Goal: Information Seeking & Learning: Check status

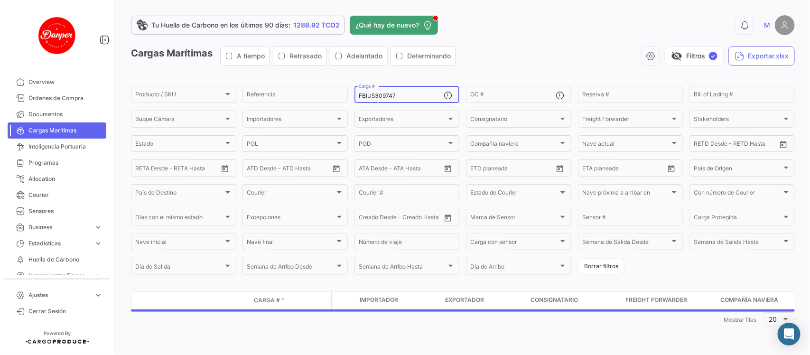
drag, startPoint x: 423, startPoint y: 100, endPoint x: 418, endPoint y: 96, distance: 6.2
click at [418, 96] on div "FBIU5309747 Carga #" at bounding box center [401, 93] width 85 height 19
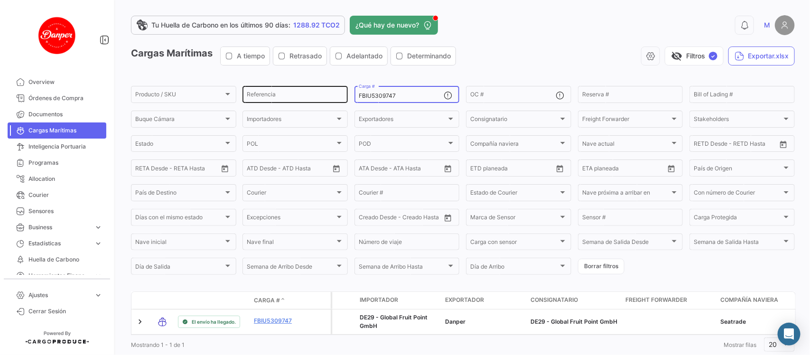
drag, startPoint x: 418, startPoint y: 96, endPoint x: 272, endPoint y: 89, distance: 146.3
click at [0, 0] on div "Producto / SKU Producto / SKU Referencia FBIU5309747 Carga # OC # Reserva # Bil…" at bounding box center [0, 0] width 0 height 0
paste input
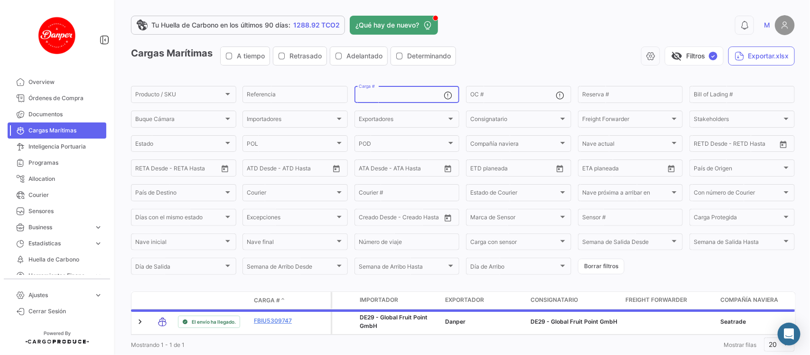
paste input "FBIU5650650"
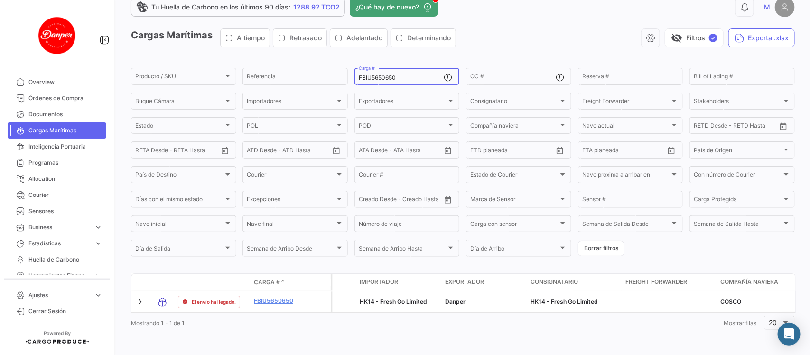
scroll to position [31, 0]
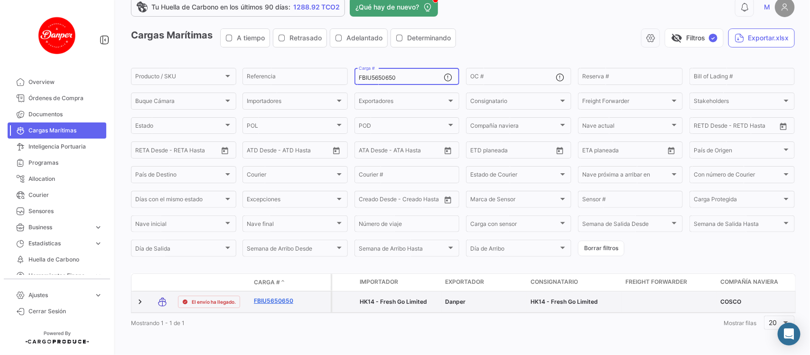
type input "FBIU5650650"
click at [274, 297] on link "FBIU5650650" at bounding box center [278, 301] width 49 height 9
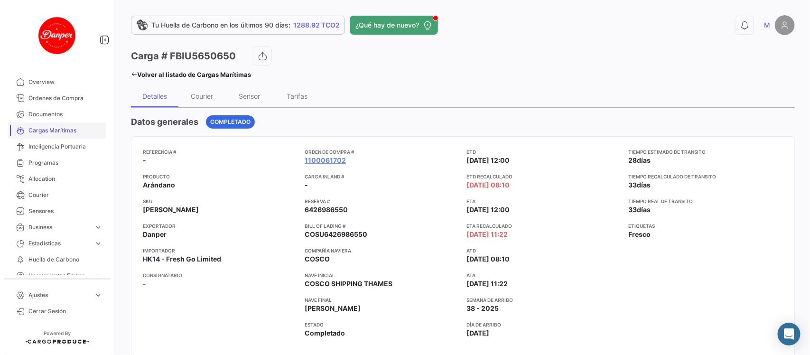
click at [55, 132] on span "Cargas Marítimas" at bounding box center [65, 130] width 74 height 9
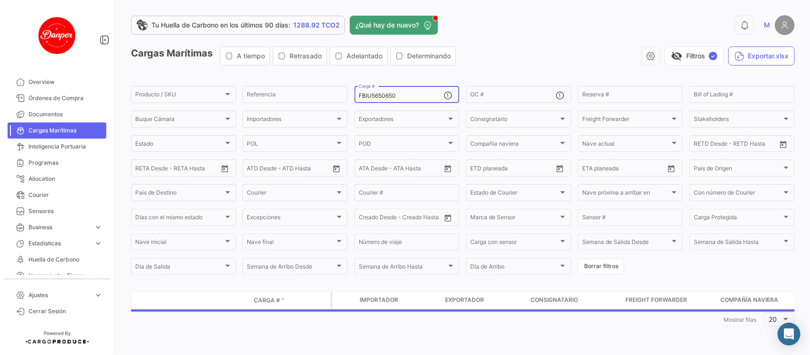
drag, startPoint x: 408, startPoint y: 98, endPoint x: 318, endPoint y: 84, distance: 91.3
click at [318, 84] on app-list-header "Cargas Marítimas A tiempo Retrasado Adelantado Determinando visibility_off Filt…" at bounding box center [463, 162] width 664 height 230
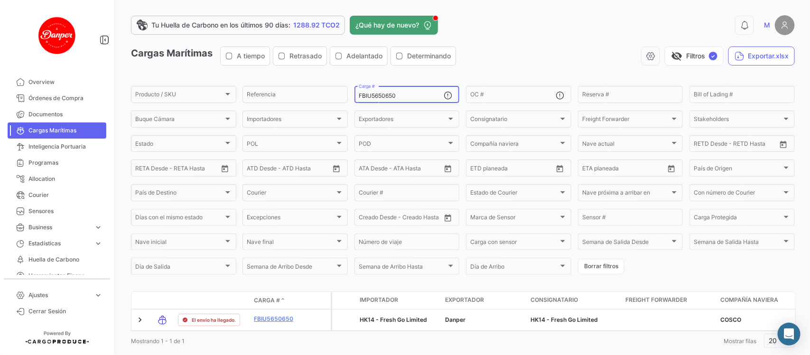
paste input "OERU4236729"
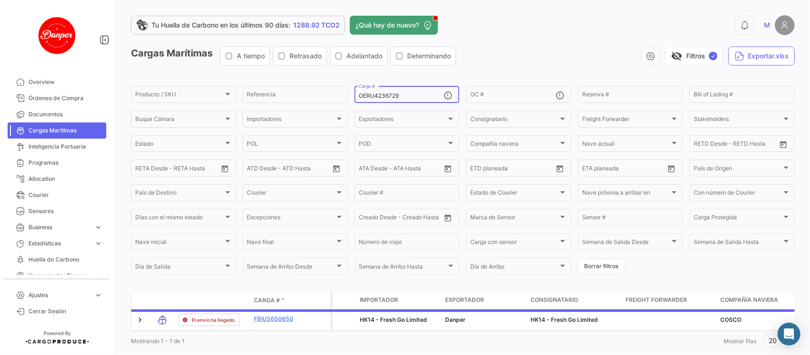
scroll to position [31, 0]
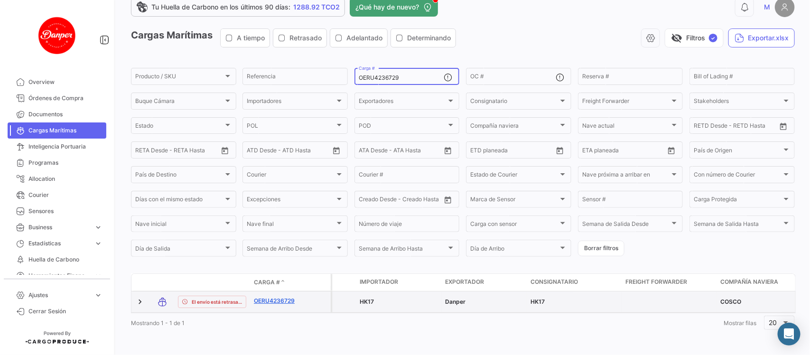
type input "OERU4236729"
click at [281, 297] on link "OERU4236729" at bounding box center [278, 301] width 49 height 9
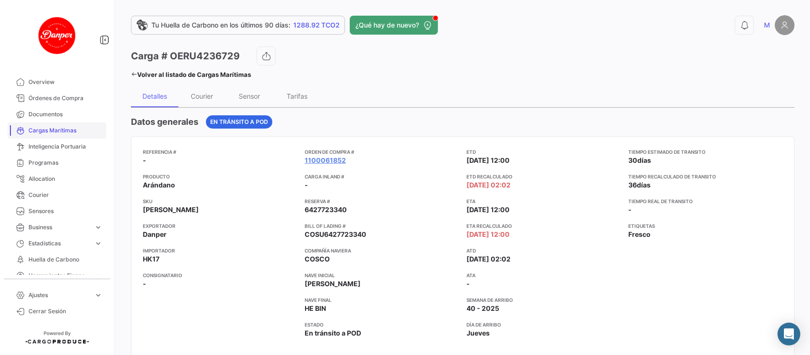
click at [51, 134] on span "Cargas Marítimas" at bounding box center [65, 130] width 74 height 9
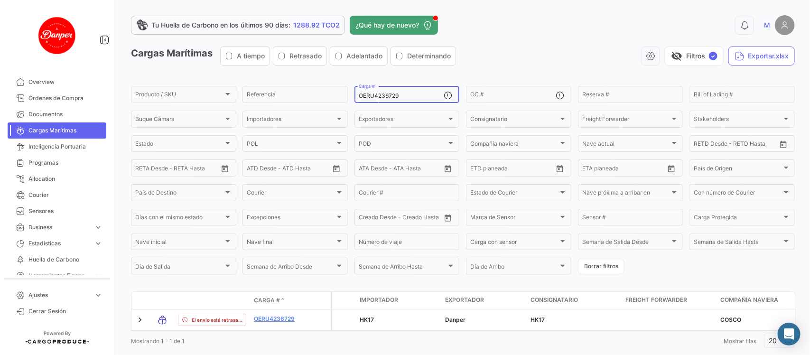
drag, startPoint x: 408, startPoint y: 98, endPoint x: 276, endPoint y: 81, distance: 133.0
click at [276, 81] on app-list-header "Cargas Marítimas A tiempo Retrasado Adelantado Determinando visibility_off Filt…" at bounding box center [463, 162] width 664 height 230
paste input "TTNU8216340"
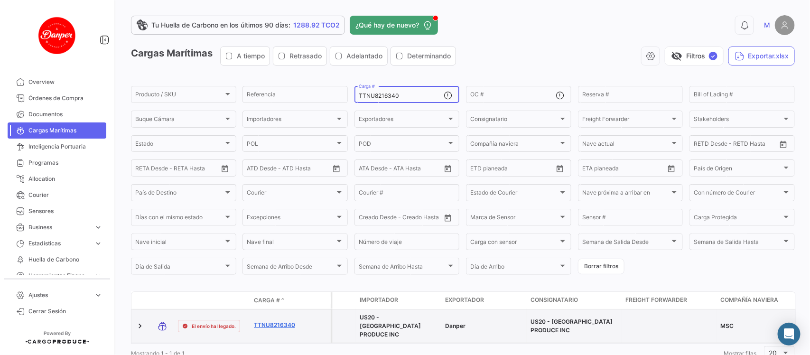
type input "TTNU8216340"
click at [267, 321] on link "TTNU8216340" at bounding box center [278, 325] width 49 height 9
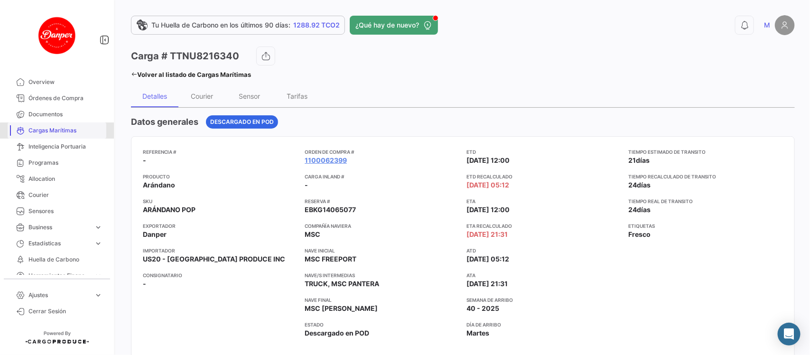
click at [61, 134] on span "Cargas Marítimas" at bounding box center [65, 130] width 74 height 9
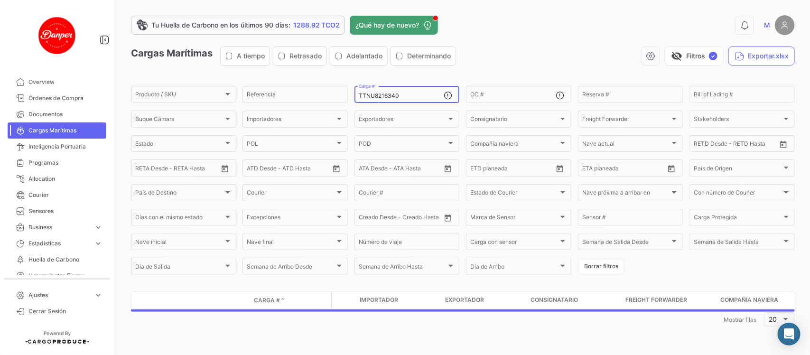
drag, startPoint x: 412, startPoint y: 94, endPoint x: 279, endPoint y: 69, distance: 135.1
click at [279, 69] on app-list-header "Cargas Marítimas A tiempo Retrasado Adelantado Determinando visibility_off Filt…" at bounding box center [463, 162] width 664 height 230
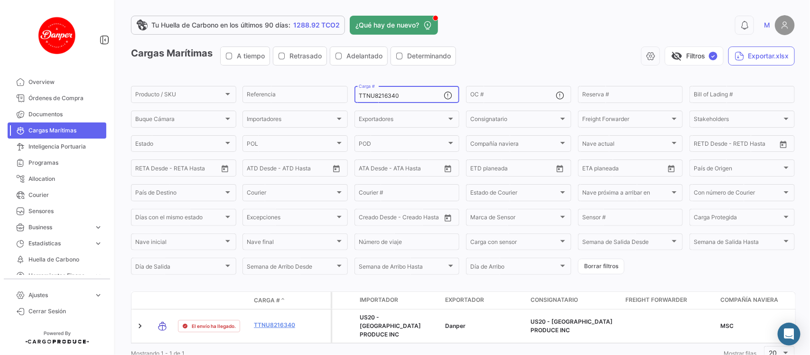
paste input "SEGU9201936"
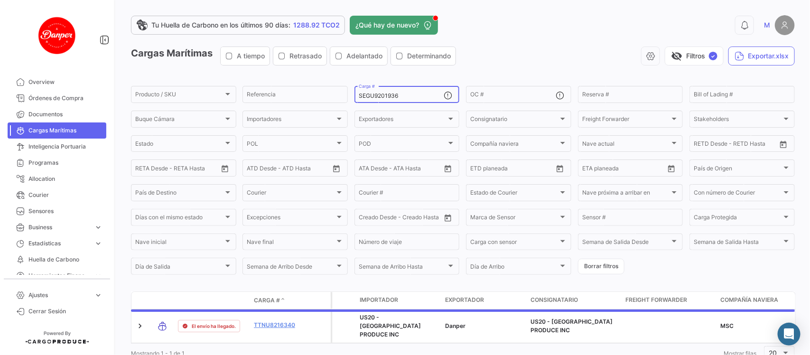
scroll to position [31, 0]
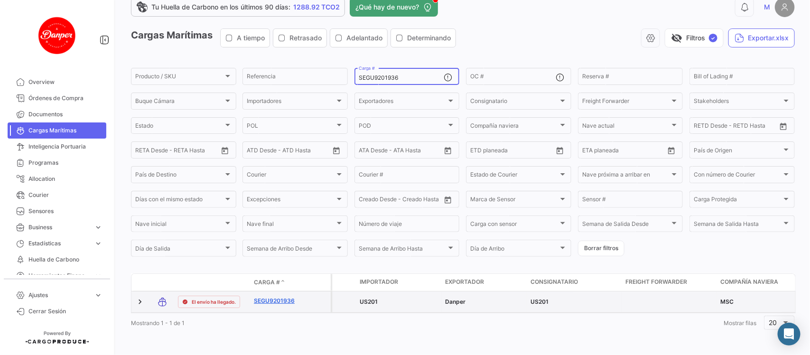
type input "SEGU9201936"
click at [262, 297] on link "SEGU9201936" at bounding box center [278, 301] width 49 height 9
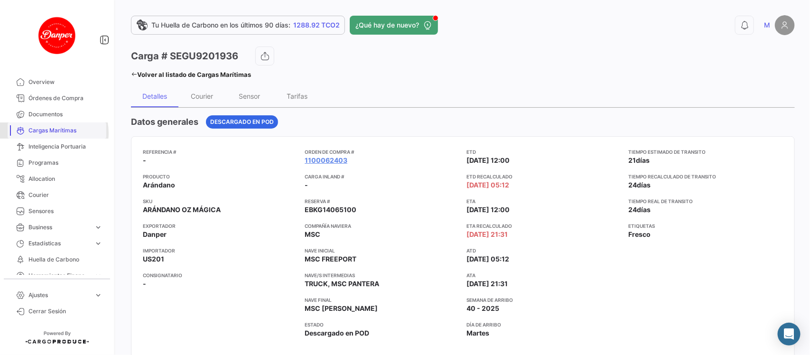
click at [50, 133] on span "Cargas Marítimas" at bounding box center [65, 130] width 74 height 9
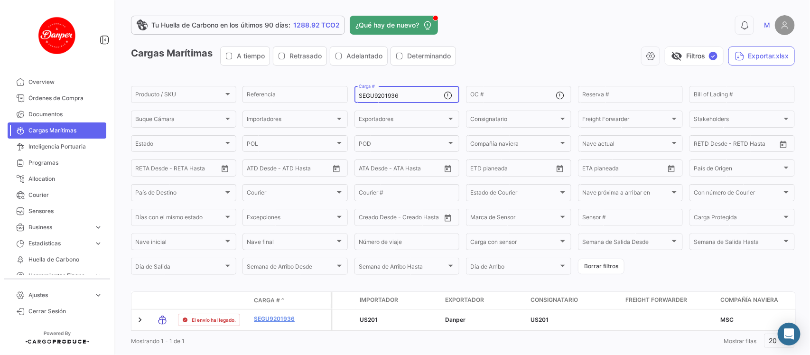
drag, startPoint x: 407, startPoint y: 94, endPoint x: 195, endPoint y: 39, distance: 218.7
click at [195, 39] on div "Tu Huella de Carbono en los últimos 90 días: 1288.92 TCO2 ¿Qué hay de nuevo? 0 …" at bounding box center [463, 177] width 694 height 355
paste input "BMOU9344230"
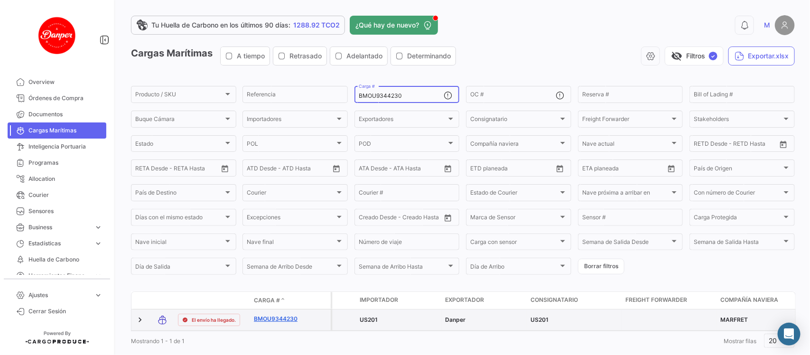
type input "BMOU9344230"
click at [283, 320] on link "BMOU9344230" at bounding box center [278, 319] width 49 height 9
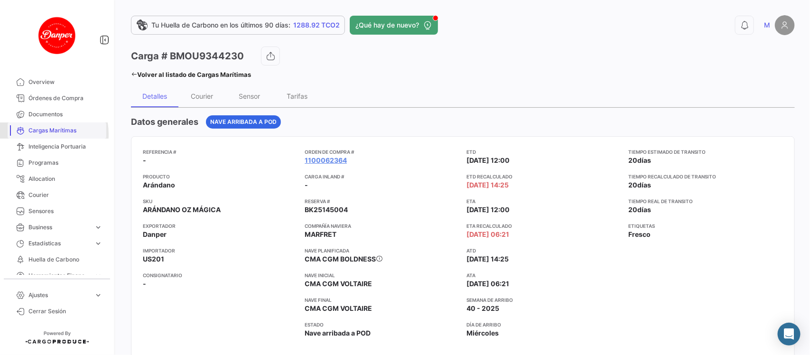
click at [39, 134] on span "Cargas Marítimas" at bounding box center [65, 130] width 74 height 9
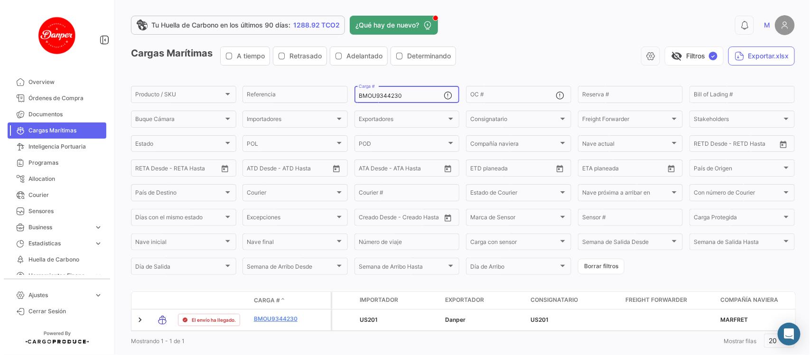
drag, startPoint x: 413, startPoint y: 99, endPoint x: 194, endPoint y: 61, distance: 222.5
click at [194, 61] on app-list-header "Cargas Marítimas A tiempo Retrasado Adelantado Determinando visibility_off Filt…" at bounding box center [463, 162] width 664 height 230
paste input "OERU405325"
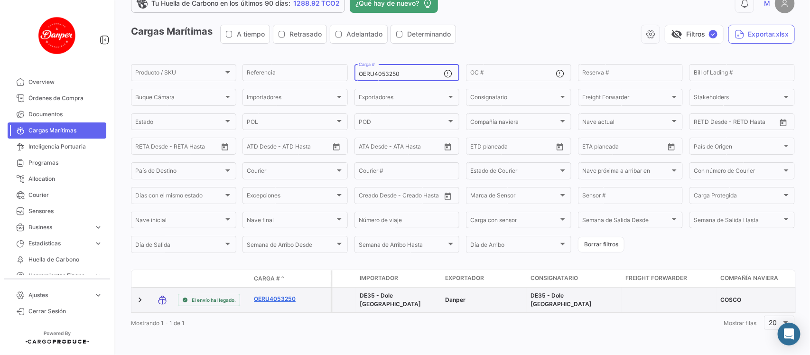
type input "OERU4053250"
click at [292, 295] on link "OERU4053250" at bounding box center [278, 299] width 49 height 9
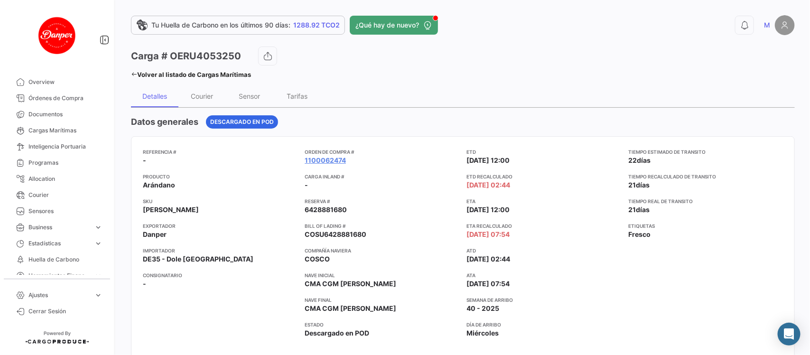
scroll to position [13, 0]
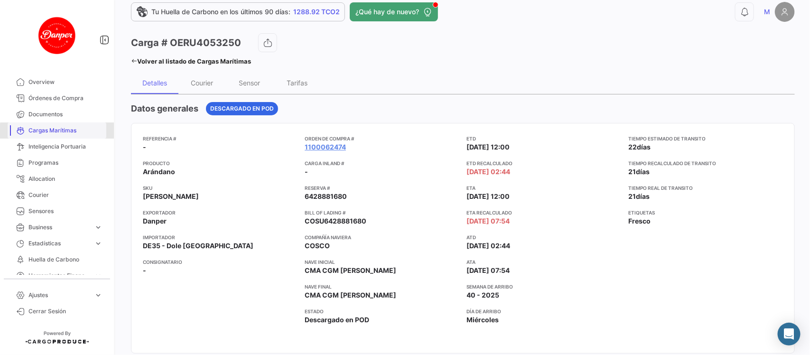
click at [58, 131] on span "Cargas Marítimas" at bounding box center [65, 130] width 74 height 9
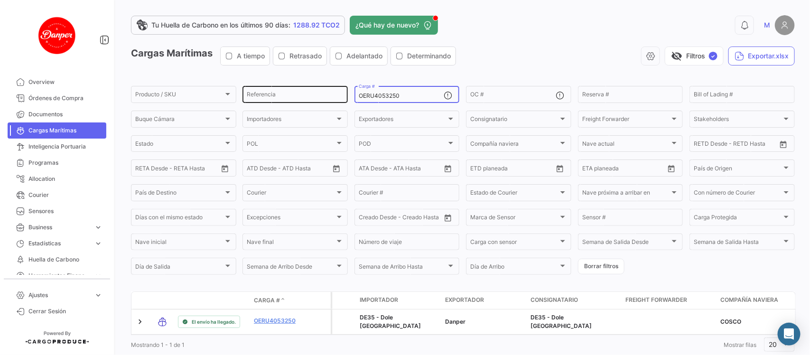
drag, startPoint x: 420, startPoint y: 96, endPoint x: 267, endPoint y: 86, distance: 154.1
click at [0, 0] on div "Producto / SKU Producto / SKU Referencia OERU4053250 Carga # OC # Reserva # Bil…" at bounding box center [0, 0] width 0 height 0
paste input "HLBU612312"
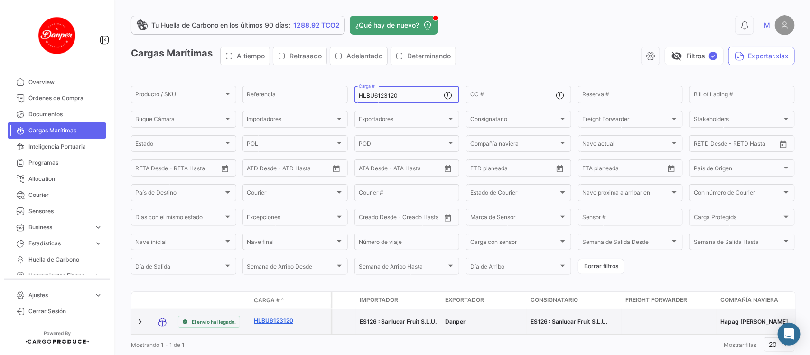
type input "HLBU6123120"
click at [278, 319] on link "HLBU6123120" at bounding box center [278, 320] width 49 height 9
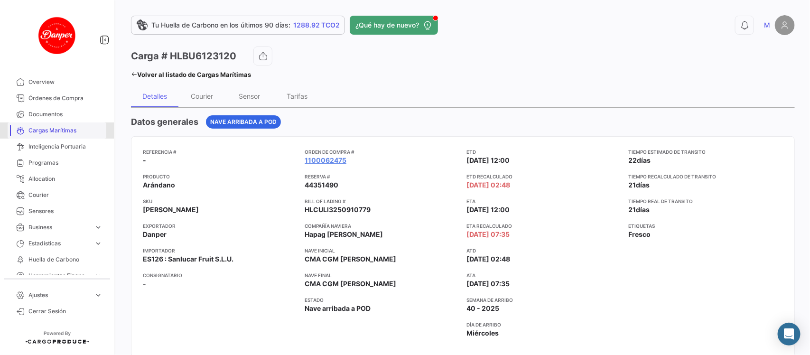
click at [63, 127] on span "Cargas Marítimas" at bounding box center [65, 130] width 74 height 9
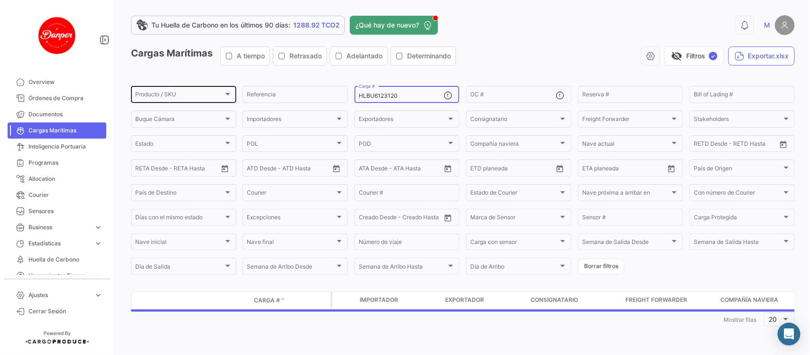
drag, startPoint x: 405, startPoint y: 93, endPoint x: 217, endPoint y: 88, distance: 188.0
click at [0, 0] on div "Producto / SKU Producto / SKU Referencia HLBU6123120 Carga # OC # Reserva # Bil…" at bounding box center [0, 0] width 0 height 0
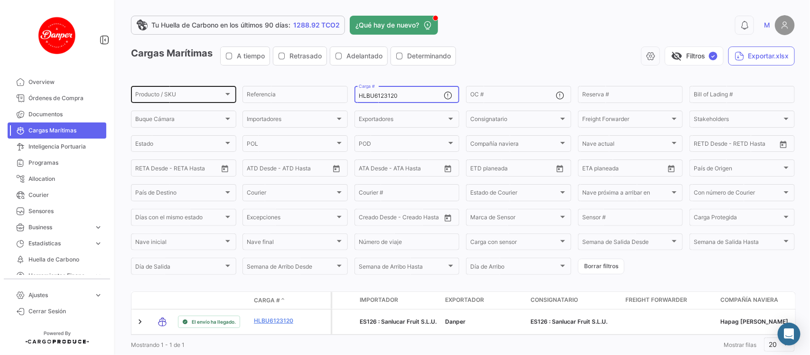
paste input "FBIU528943"
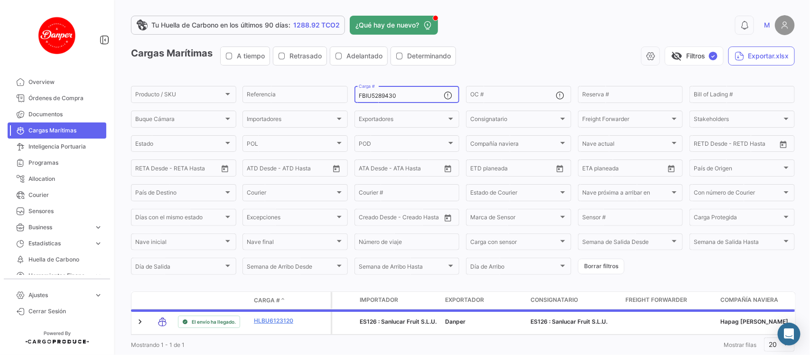
scroll to position [31, 0]
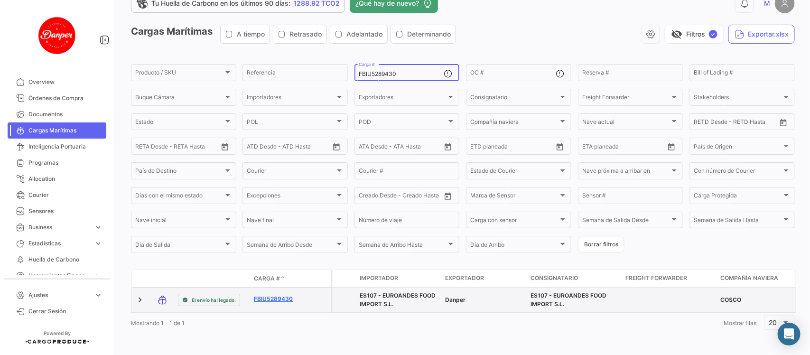
type input "FBIU5289430"
click at [269, 295] on link "FBIU5289430" at bounding box center [278, 299] width 49 height 9
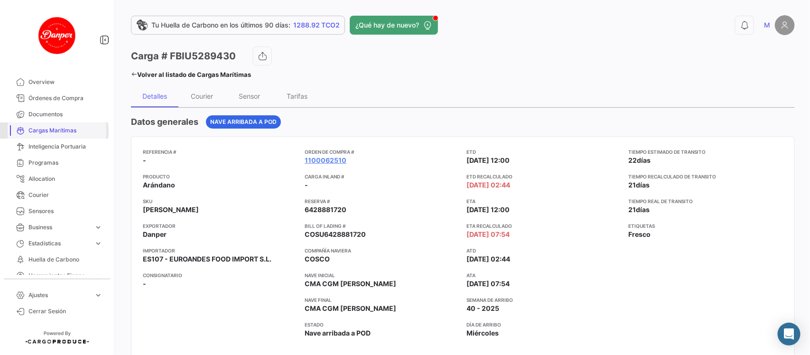
click at [51, 131] on span "Cargas Marítimas" at bounding box center [65, 130] width 74 height 9
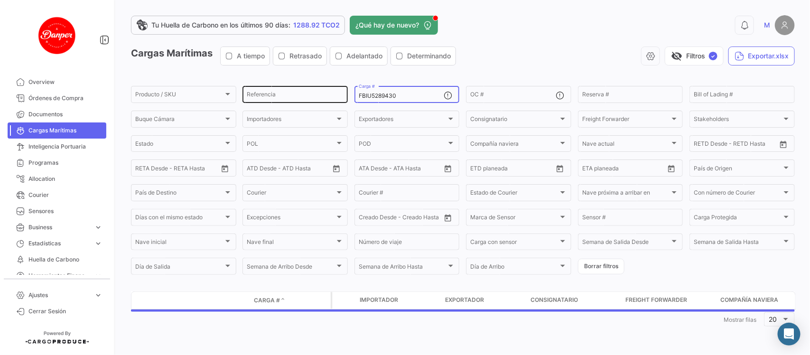
drag, startPoint x: 414, startPoint y: 96, endPoint x: 278, endPoint y: 99, distance: 136.7
click at [0, 0] on div "Producto / SKU Producto / SKU Referencia FBIU5289430 Carga # OC # Reserva # Bil…" at bounding box center [0, 0] width 0 height 0
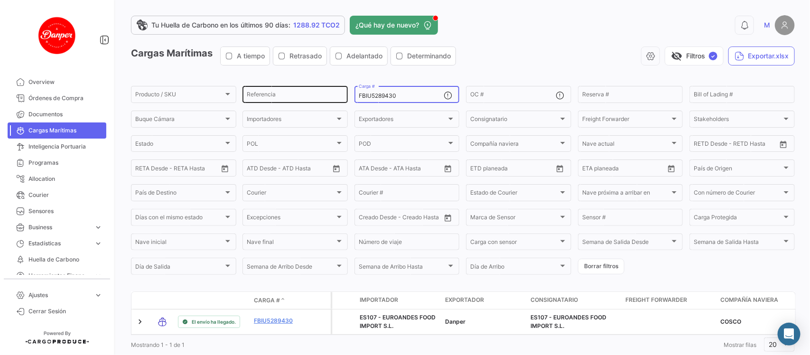
paste input "MNBU0329303"
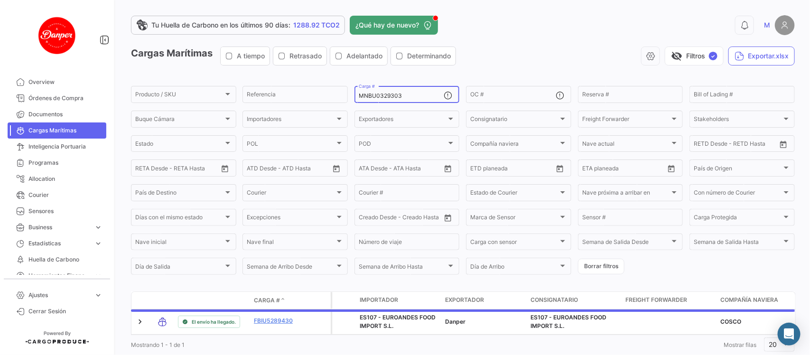
scroll to position [31, 0]
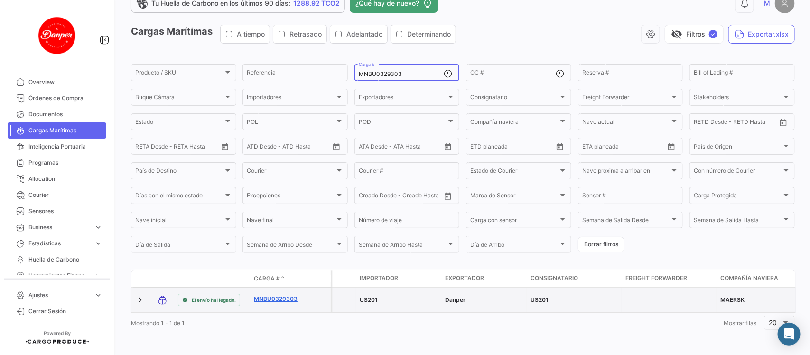
type input "MNBU0329303"
click at [281, 295] on link "MNBU0329303" at bounding box center [278, 299] width 49 height 9
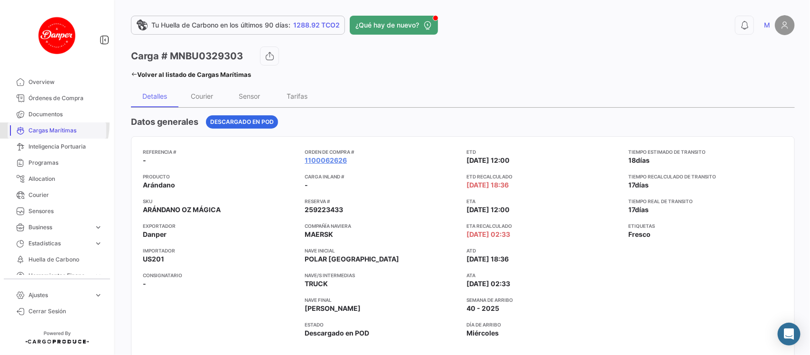
click at [46, 124] on link "Cargas Marítimas" at bounding box center [57, 130] width 99 height 16
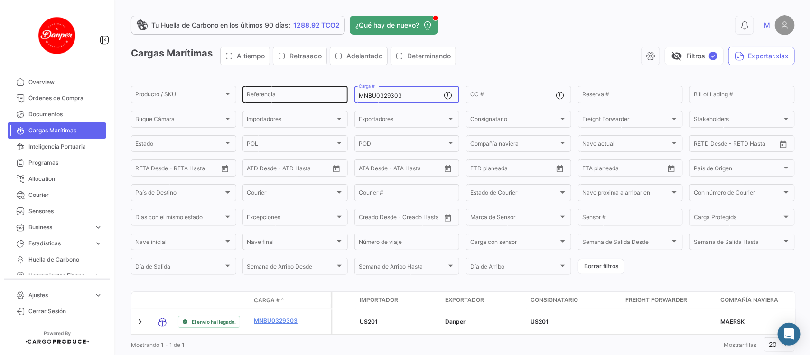
drag, startPoint x: 414, startPoint y: 96, endPoint x: 268, endPoint y: 100, distance: 146.2
click at [0, 0] on div "Producto / SKU Producto / SKU Referencia MNBU0329303 Carga # OC # Reserva # Bil…" at bounding box center [0, 0] width 0 height 0
paste input "FSCU5316562"
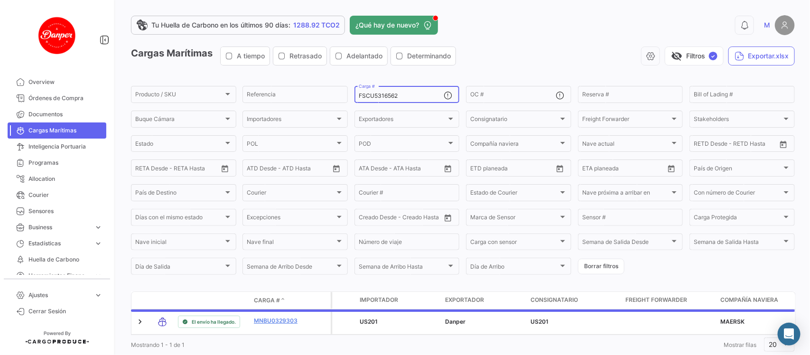
scroll to position [31, 0]
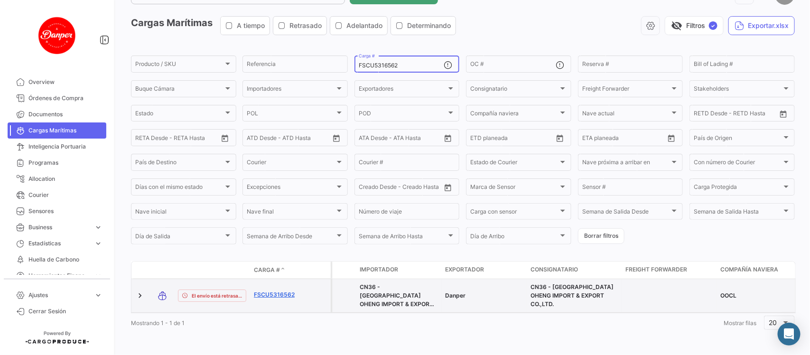
type input "FSCU5316562"
click at [288, 290] on link "FSCU5316562" at bounding box center [278, 294] width 49 height 9
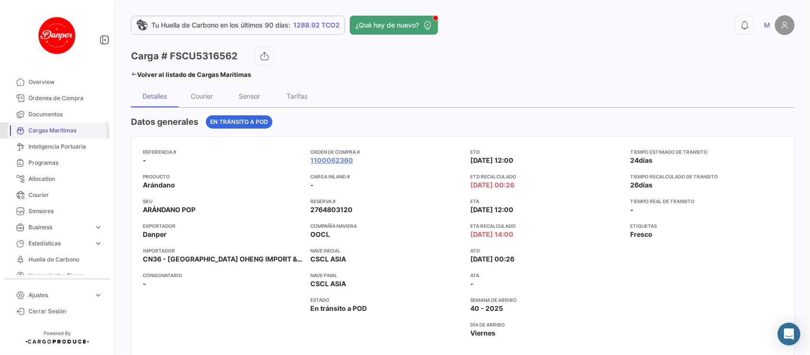
click at [37, 138] on link "Cargas Marítimas" at bounding box center [57, 130] width 99 height 16
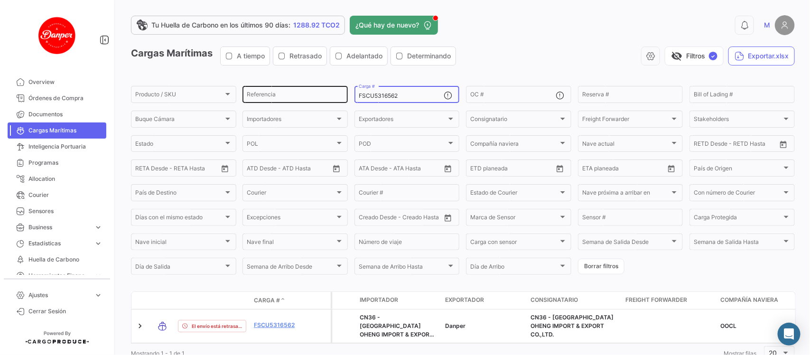
drag, startPoint x: 426, startPoint y: 95, endPoint x: 260, endPoint y: 99, distance: 166.1
click at [0, 0] on div "Producto / SKU Producto / SKU Referencia FSCU5316562 Carga # OC # Reserva # Bil…" at bounding box center [0, 0] width 0 height 0
paste input "GCXU802358"
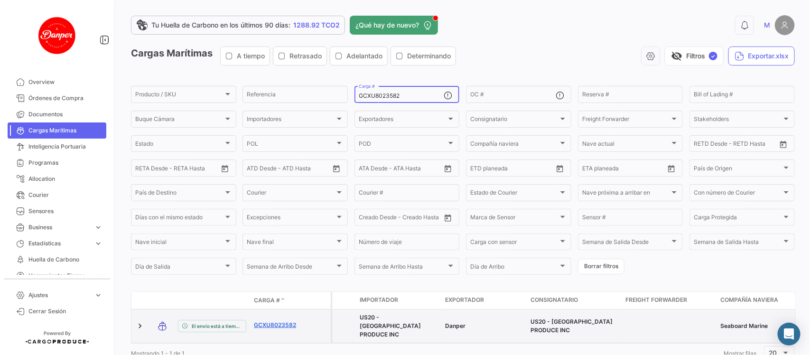
type input "GCXU8023582"
click at [274, 324] on link "GCXU8023582" at bounding box center [278, 325] width 49 height 9
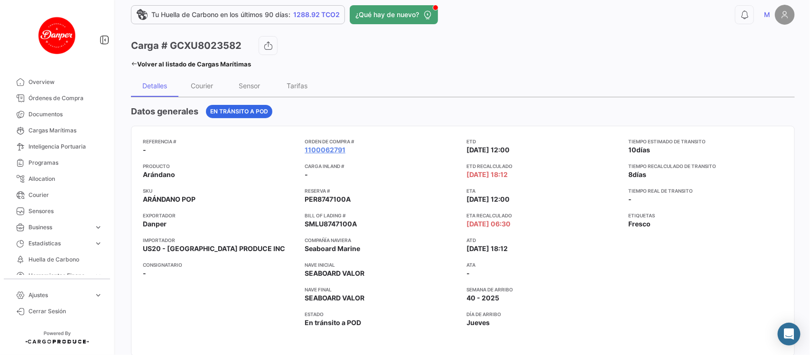
scroll to position [12, 0]
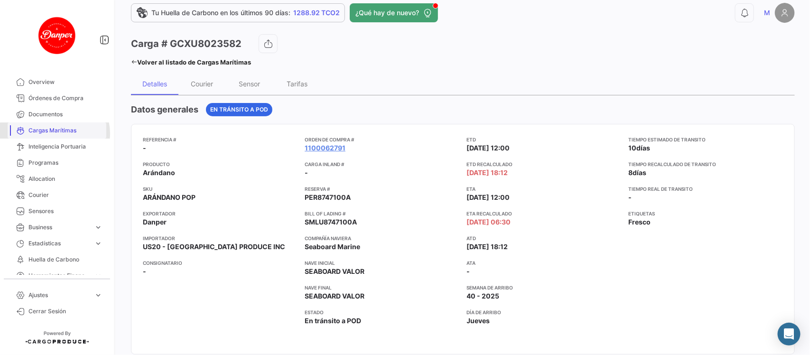
click at [55, 133] on span "Cargas Marítimas" at bounding box center [65, 130] width 74 height 9
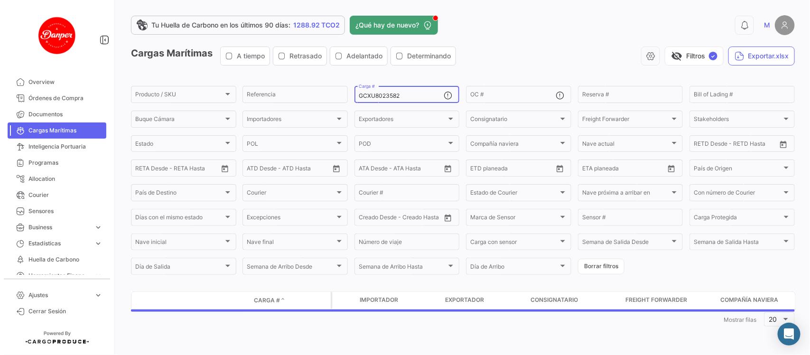
drag, startPoint x: 413, startPoint y: 98, endPoint x: 241, endPoint y: 83, distance: 173.3
click at [241, 83] on app-list-header "Cargas Marítimas A tiempo Retrasado Adelantado Determinando visibility_off Filt…" at bounding box center [463, 162] width 664 height 230
paste input "FBIU5650650"
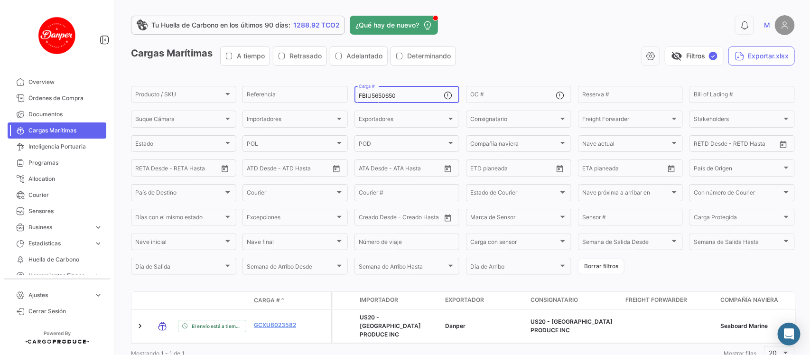
type input "FBIU5650650"
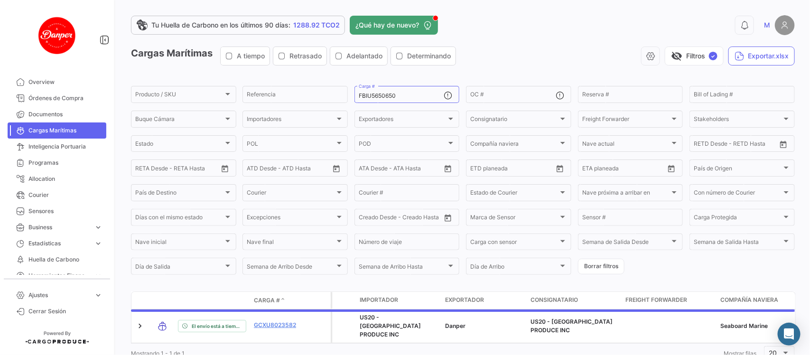
drag, startPoint x: 791, startPoint y: 105, endPoint x: 810, endPoint y: 105, distance: 19.0
click at [810, 105] on div "Tu Huella de Carbono en los últimos 90 días: 1288.92 TCO2 ¿Qué hay de nuevo? 0 …" at bounding box center [463, 177] width 694 height 355
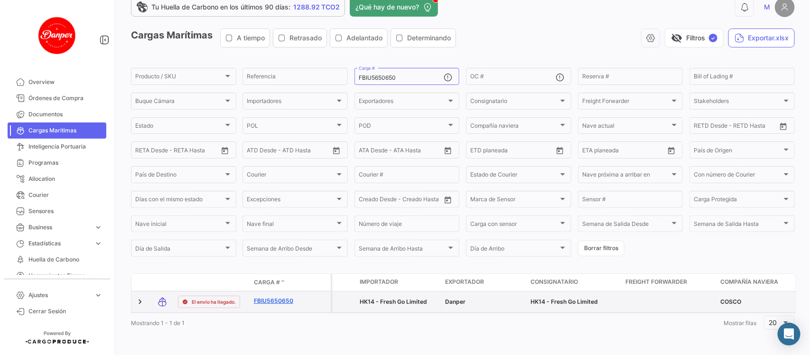
click at [274, 297] on link "FBIU5650650" at bounding box center [278, 301] width 49 height 9
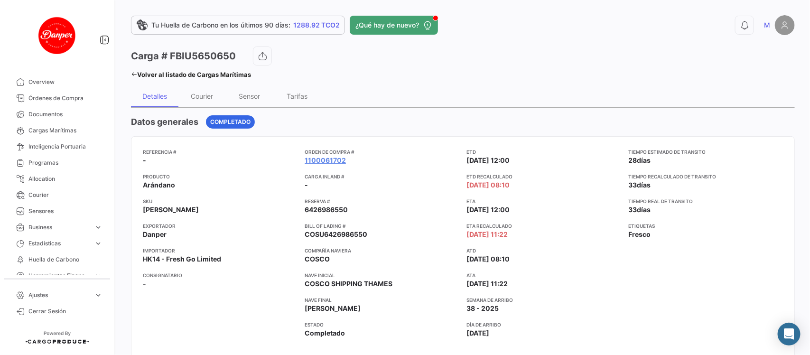
scroll to position [31, 0]
